Goal: Contribute content

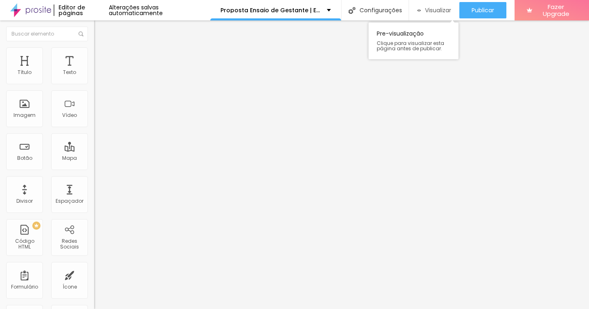
click at [428, 12] on span "Visualizar" at bounding box center [438, 10] width 26 height 7
click at [425, 10] on span "Visualizar" at bounding box center [438, 10] width 26 height 7
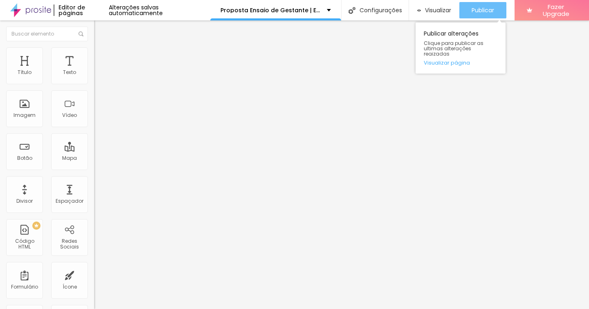
click at [473, 12] on span "Publicar" at bounding box center [483, 10] width 23 height 7
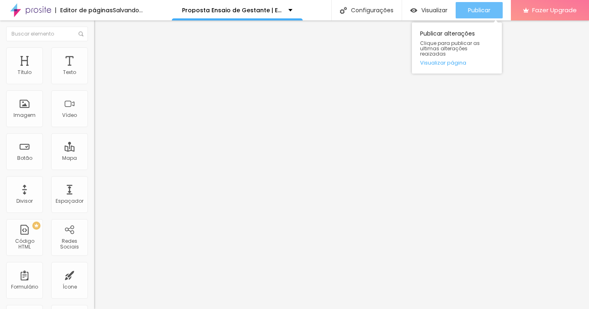
click at [482, 6] on div "Publicar" at bounding box center [479, 10] width 23 height 16
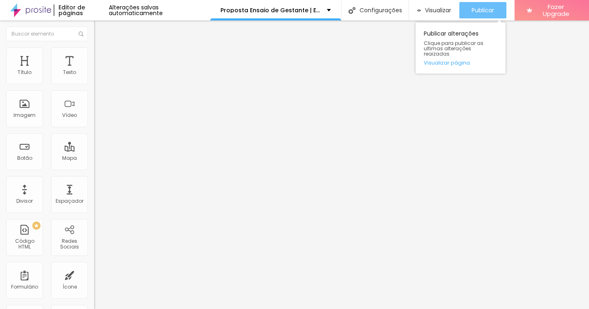
click at [476, 16] on div "Publicar" at bounding box center [483, 10] width 23 height 16
click at [482, 7] on span "Publicar" at bounding box center [483, 10] width 23 height 7
click at [493, 7] on span "Publicar" at bounding box center [483, 10] width 23 height 7
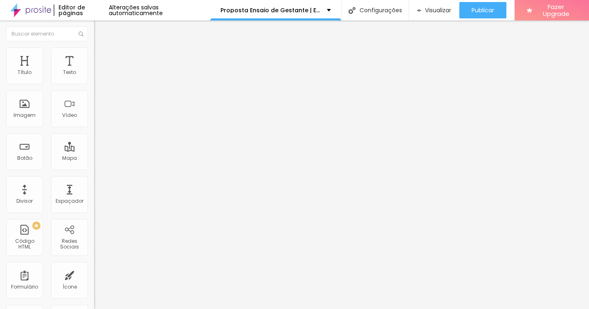
click at [101, 55] on span "Estilo" at bounding box center [107, 53] width 13 height 7
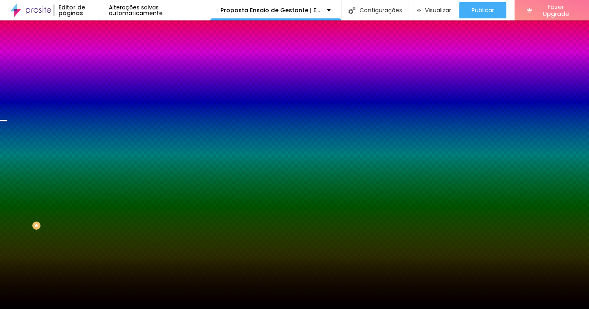
click at [94, 75] on span "Trocar imagem" at bounding box center [116, 71] width 45 height 7
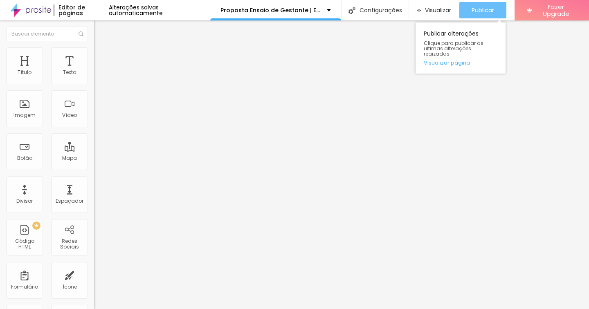
click at [490, 7] on span "Publicar" at bounding box center [483, 10] width 23 height 7
click at [456, 60] on link "Visualizar página" at bounding box center [461, 62] width 74 height 5
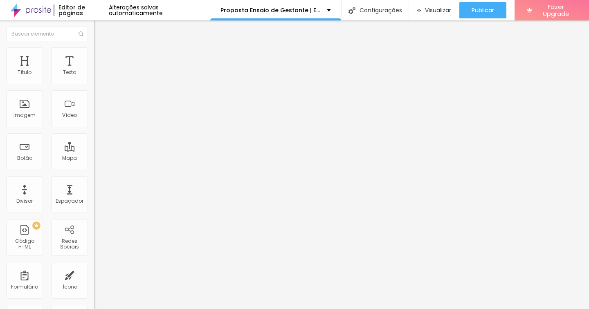
click at [94, 259] on input "QUERO ESSE PACOTE" at bounding box center [143, 263] width 98 height 8
drag, startPoint x: 39, startPoint y: 121, endPoint x: 81, endPoint y: 120, distance: 41.7
click at [94, 259] on input "ADICIONAR ESSE PACOTE" at bounding box center [143, 263] width 98 height 8
type input "ADICIONAR MAKE"
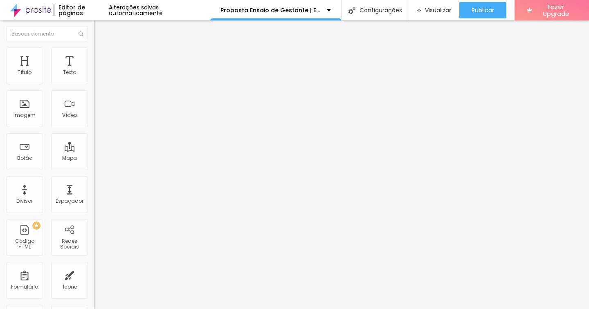
click at [94, 83] on input "[PHONE_NUMBER]" at bounding box center [143, 79] width 98 height 8
drag, startPoint x: 80, startPoint y: 95, endPoint x: 54, endPoint y: 94, distance: 26.2
click at [94, 83] on input "[PHONE_NUMBER]" at bounding box center [143, 79] width 98 height 8
type input "[PHONE_NUMBER]"
click at [94, 259] on input "ADICIONAR MAKE" at bounding box center [143, 263] width 98 height 8
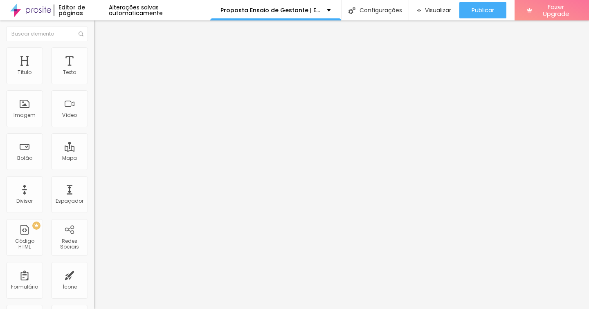
click at [94, 259] on input "ADICIONAR MAKE" at bounding box center [143, 263] width 98 height 8
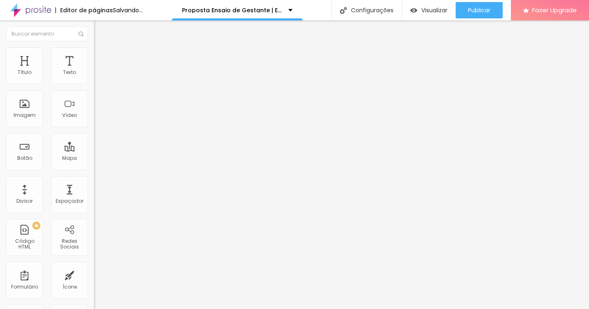
click at [94, 259] on input "QUERO MAKE" at bounding box center [143, 263] width 98 height 8
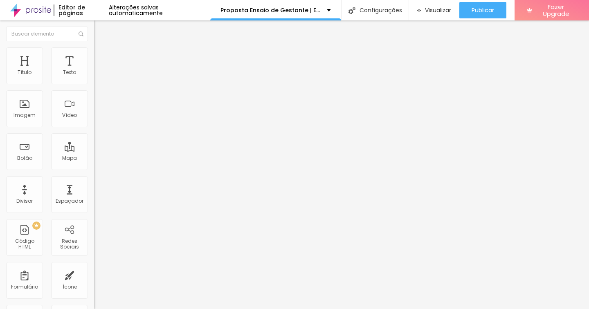
type input "QUERO MAQUIAGEM"
click at [94, 283] on textarea "Olá, Talita! Quero o *Pacote Vídeo Curto* da Proposta de Ensaio Corporativo." at bounding box center [140, 290] width 92 height 14
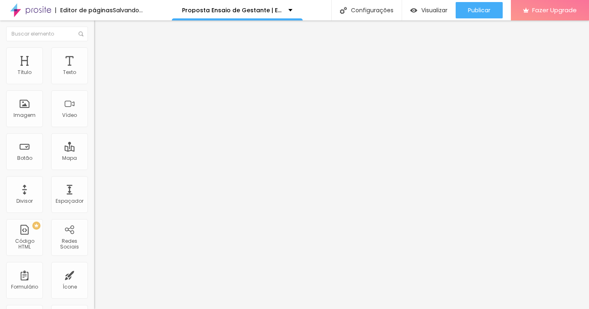
click at [94, 283] on textarea "Quero o *Pacote Vídeo Curto* da Proposta de Ensaio Corporativo." at bounding box center [140, 290] width 92 height 14
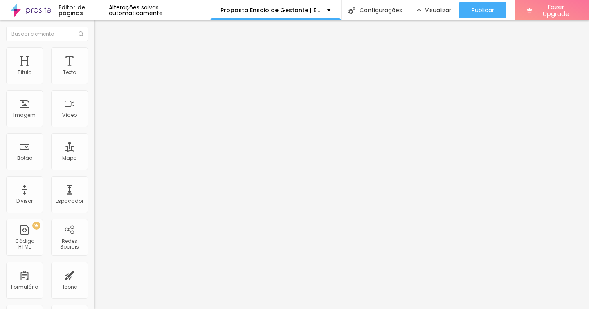
drag, startPoint x: 32, startPoint y: 153, endPoint x: 63, endPoint y: 151, distance: 31.1
click at [94, 283] on textarea "Quero acrescentar o *Pacote Vídeo Curto* da Proposta de Ensaio Corporativo." at bounding box center [140, 290] width 92 height 14
drag, startPoint x: 51, startPoint y: 155, endPoint x: 68, endPoint y: 160, distance: 17.3
click at [94, 283] on textarea "Quero acrescentar o *Pacote Make* da Proposta de Ensaio Corporativo." at bounding box center [140, 290] width 92 height 14
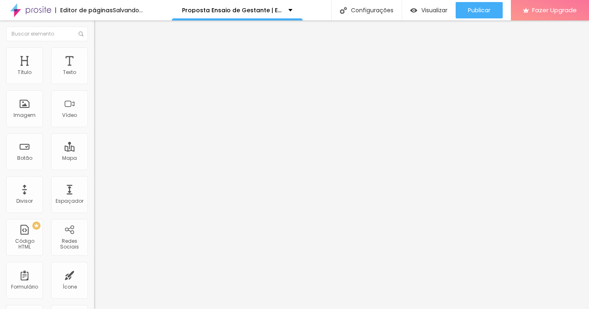
type textarea "Quero acrescentar o *Pacote Make* no meu Ensaio."
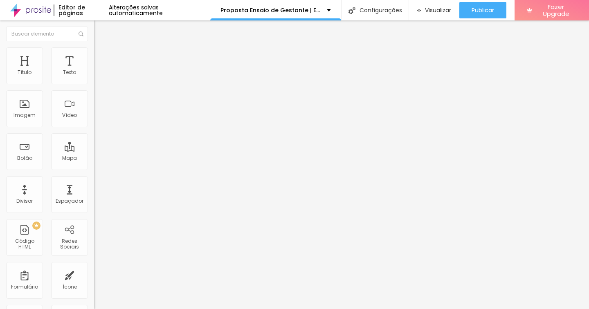
click at [94, 283] on textarea "Quero acrescentar o *Pacote Make* no meu Ensaio." at bounding box center [140, 290] width 92 height 14
drag, startPoint x: 64, startPoint y: 121, endPoint x: 28, endPoint y: 119, distance: 35.6
click at [94, 259] on input "QUERO ESSE PACOTE" at bounding box center [143, 263] width 98 height 8
type input "QUERO ESCOVA"
click at [94, 283] on textarea "Olá, Talita! Quero o *Pacote Vídeo Intermediário* da Proposta de Ensaio Corpora…" at bounding box center [140, 290] width 92 height 14
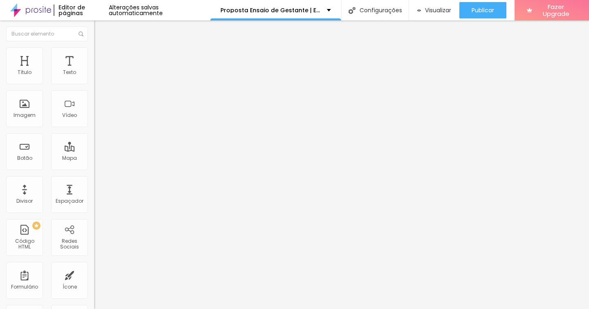
click at [94, 283] on textarea "Olá, Talita! Quero o *Pacote Vídeo Intermediário* da Proposta de Ensaio Corpora…" at bounding box center [140, 290] width 92 height 14
paste textarea "Quero acrescentar o *Pacote Make* no meu Ensai"
click at [94, 283] on textarea "Quero acrescentar o *Pacote Make* no meu Ensaio." at bounding box center [140, 290] width 92 height 14
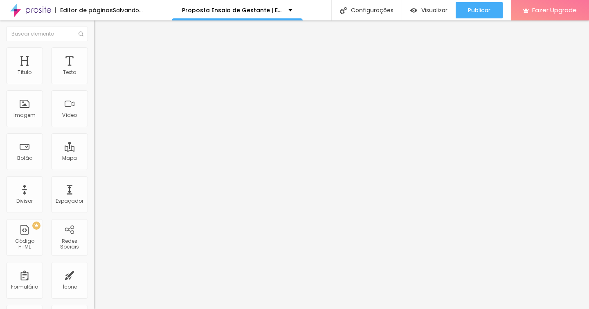
type textarea "Quero acrescentar o *Pacote Hair* no meu Ensaio."
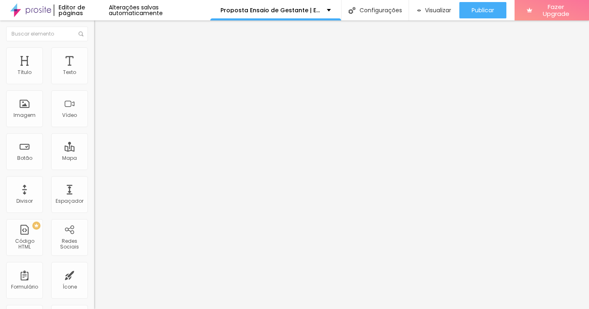
drag, startPoint x: 28, startPoint y: 121, endPoint x: 74, endPoint y: 120, distance: 45.8
click at [94, 259] on input "QUERO ESSE PACOTE" at bounding box center [143, 263] width 98 height 8
click at [94, 259] on input "QUERO MAKE" at bounding box center [143, 263] width 98 height 8
type input "QUERO CABELO E MAKE"
click at [94, 283] on textarea "Olá, Talita! Quero o *Pacote Vídeo Completo* da Proposta de Ensaio Corporativo." at bounding box center [140, 290] width 92 height 14
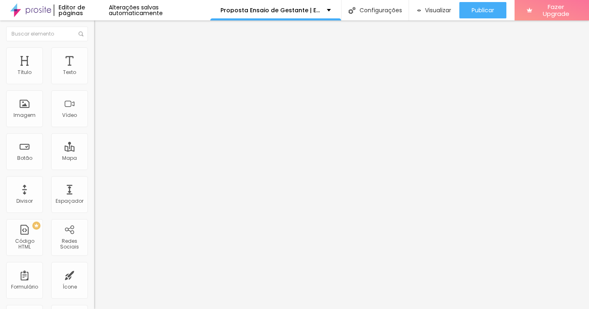
paste textarea "Quero acrescentar o *Pacote Make* no meu Ensai"
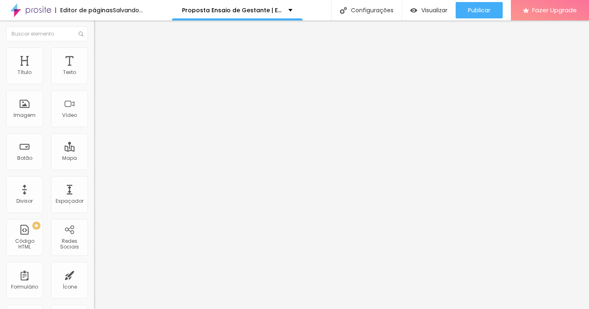
click at [94, 283] on textarea "Quero acrescentar o *Pacote Make* no meu Ensaio." at bounding box center [140, 290] width 92 height 14
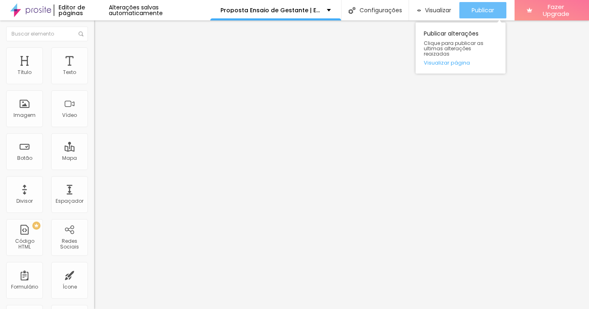
type textarea "Quero acrescentar o *Pacote Make & Hair* no meu Ensaio."
click at [488, 7] on span "Publicar" at bounding box center [483, 10] width 23 height 7
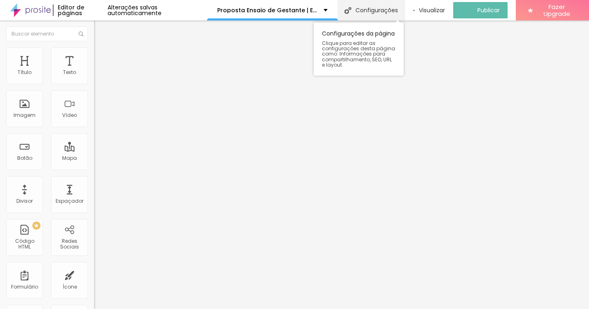
click at [380, 12] on div "Configurações" at bounding box center [371, 10] width 67 height 20
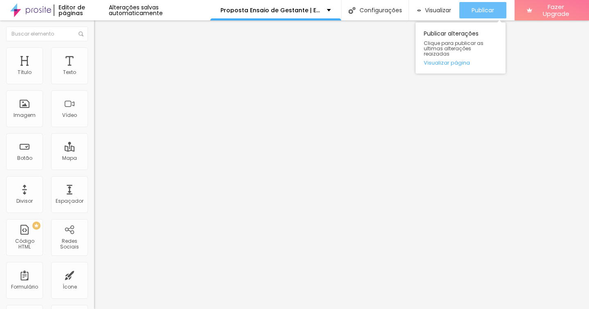
click at [472, 6] on div "Publicar" at bounding box center [483, 10] width 23 height 16
